Goal: Register for event/course

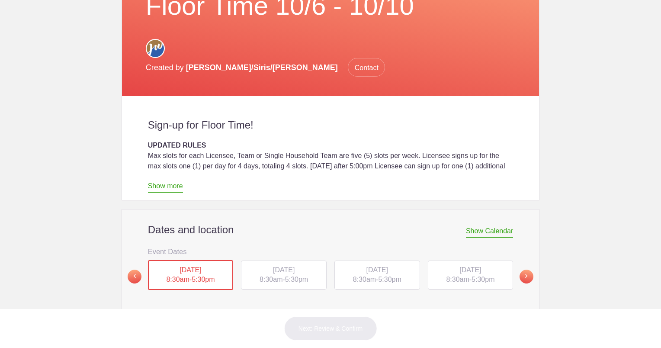
scroll to position [216, 0]
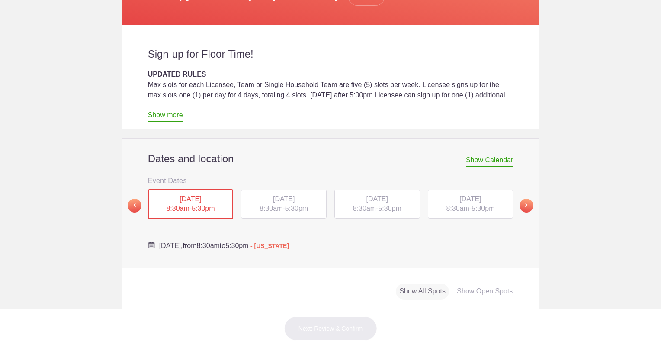
click at [294, 189] on div "TUE, Oct 7, 2025 8:30am - 5:30pm" at bounding box center [284, 203] width 86 height 29
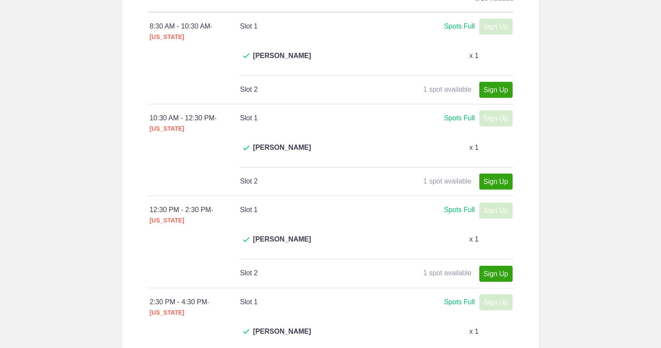
scroll to position [649, 0]
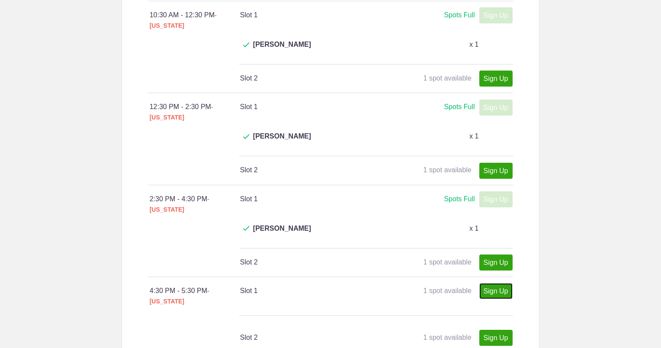
click at [498, 283] on link "Sign Up" at bounding box center [495, 291] width 33 height 16
type input "1"
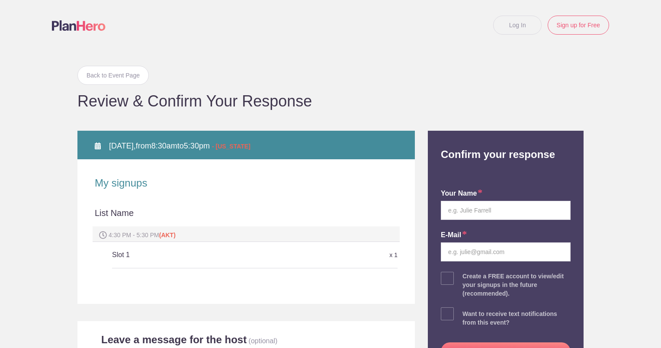
type input "whereswendy907@gmail.com"
click at [464, 212] on input "text" at bounding box center [506, 210] width 130 height 19
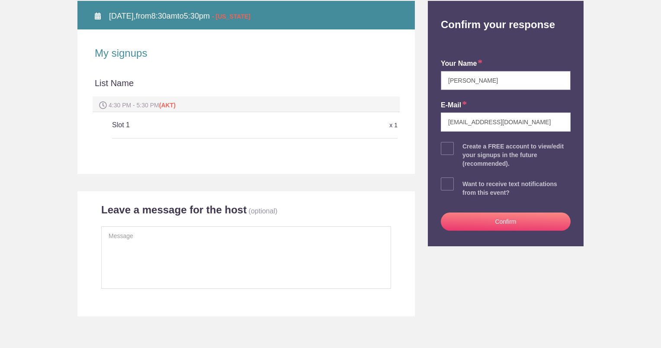
type input "Wendy Wiltfong"
click at [469, 221] on button "Confirm" at bounding box center [506, 221] width 130 height 18
